Goal: Check status

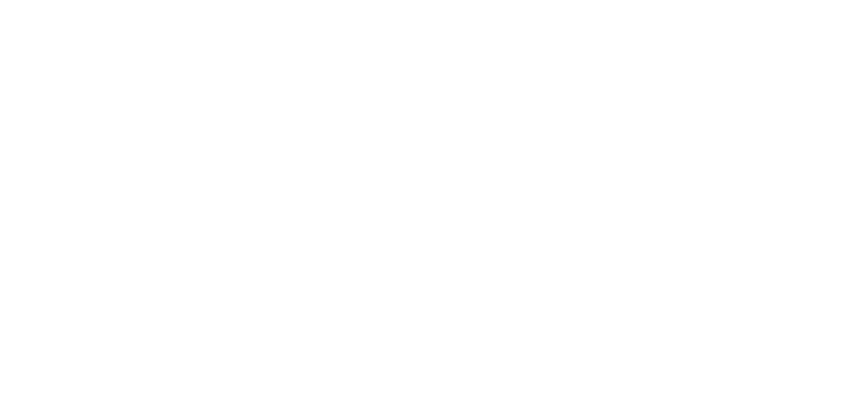
select select "es"
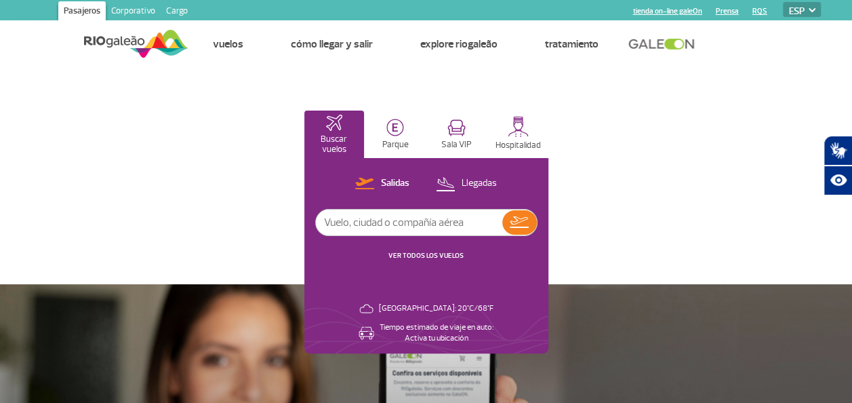
click at [455, 231] on input "text" at bounding box center [409, 222] width 186 height 26
type input "2094"
click at [523, 226] on img at bounding box center [519, 222] width 19 height 12
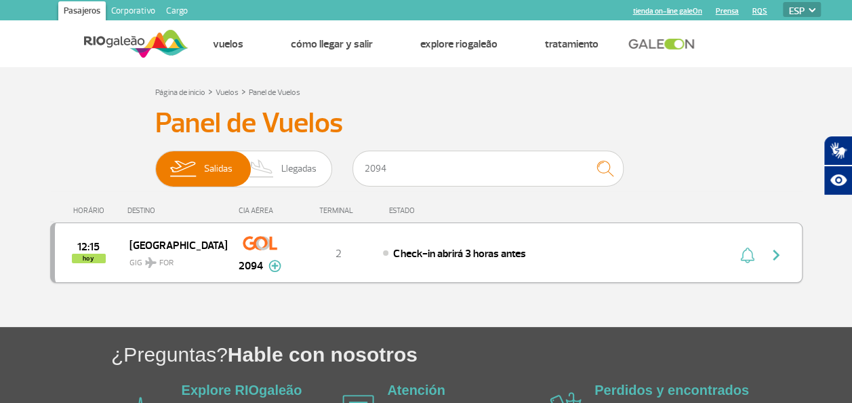
click at [521, 251] on span "Check-in abrirá 3 horas antes" at bounding box center [459, 254] width 132 height 14
